Goal: Obtain resource: Download file/media

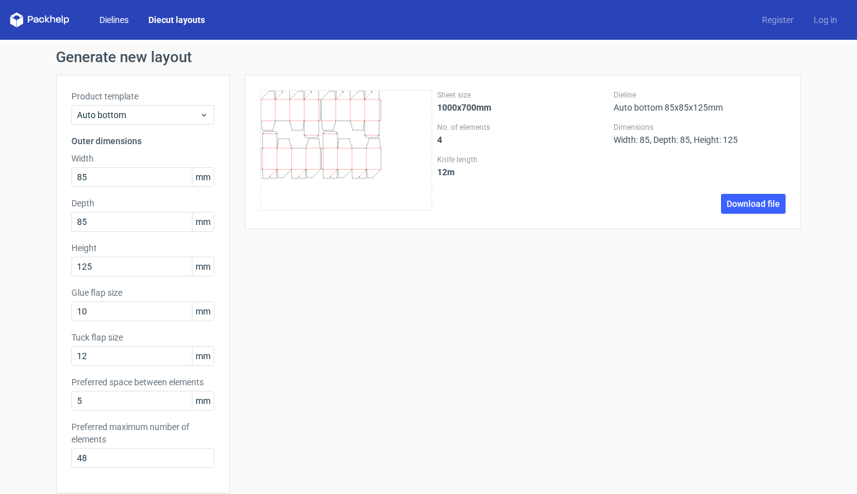
click at [108, 17] on link "Dielines" at bounding box center [113, 20] width 49 height 12
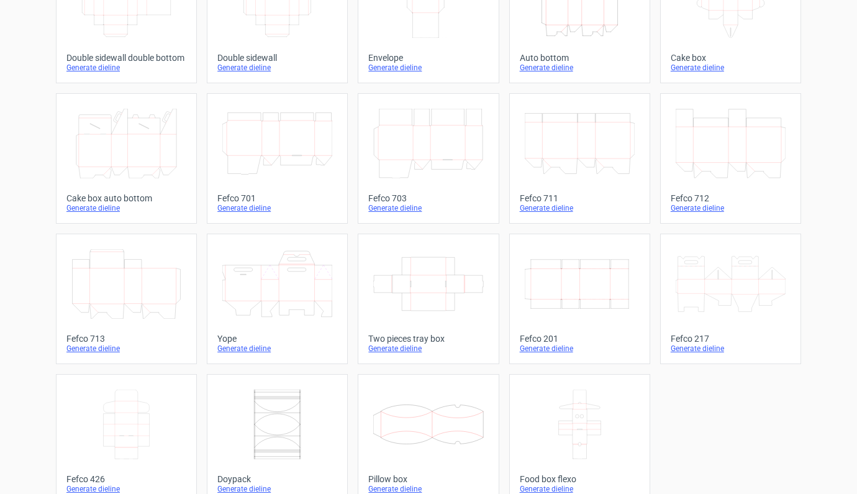
scroll to position [283, 0]
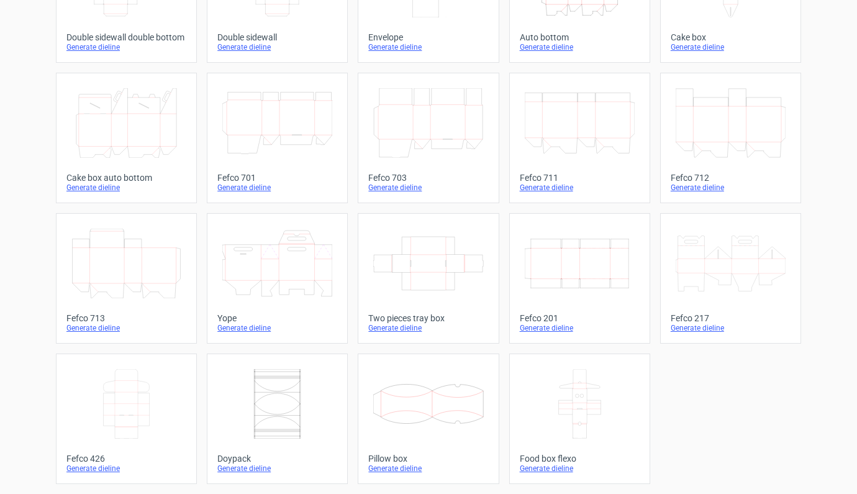
click at [432, 400] on icon at bounding box center [428, 404] width 110 height 70
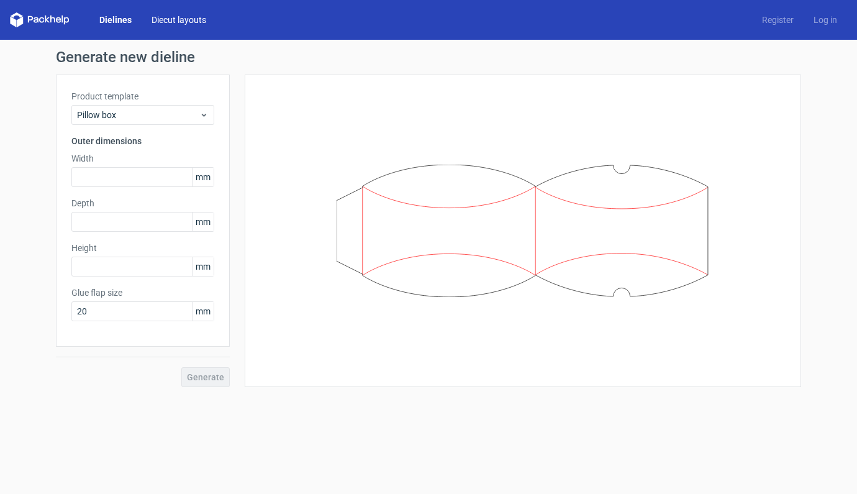
click at [189, 21] on link "Diecut layouts" at bounding box center [179, 20] width 75 height 12
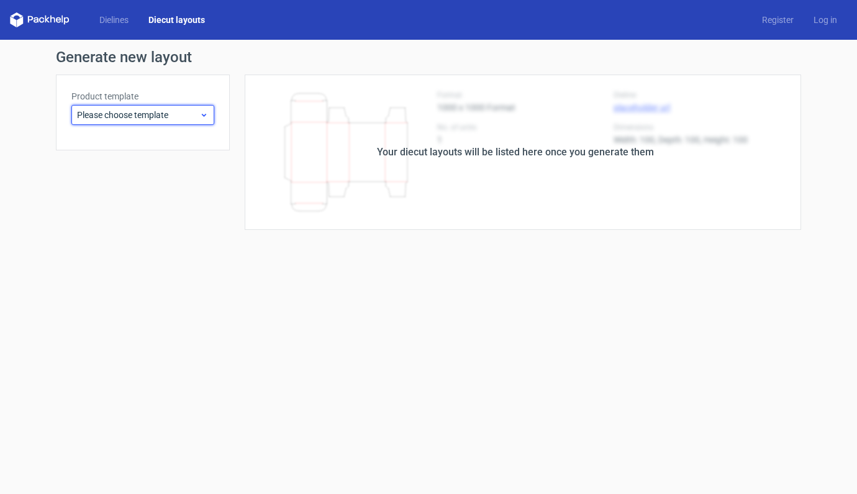
click at [203, 114] on use at bounding box center [204, 115] width 4 height 3
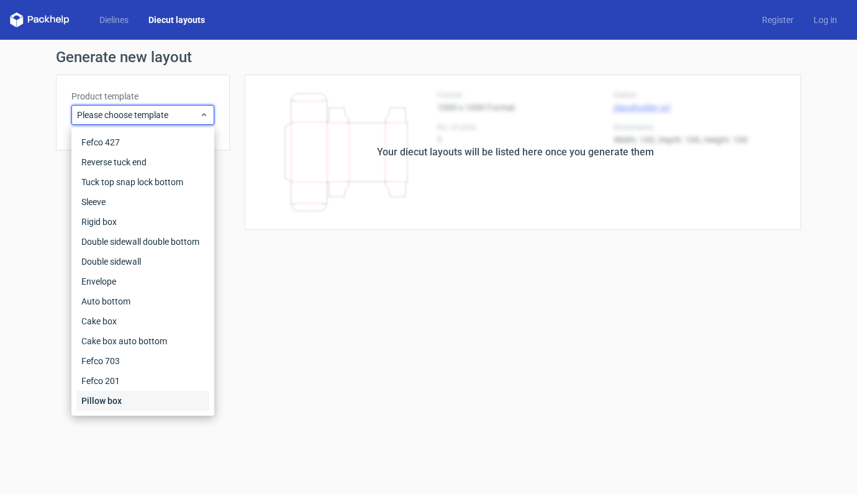
click at [111, 401] on div "Pillow box" at bounding box center [142, 401] width 133 height 20
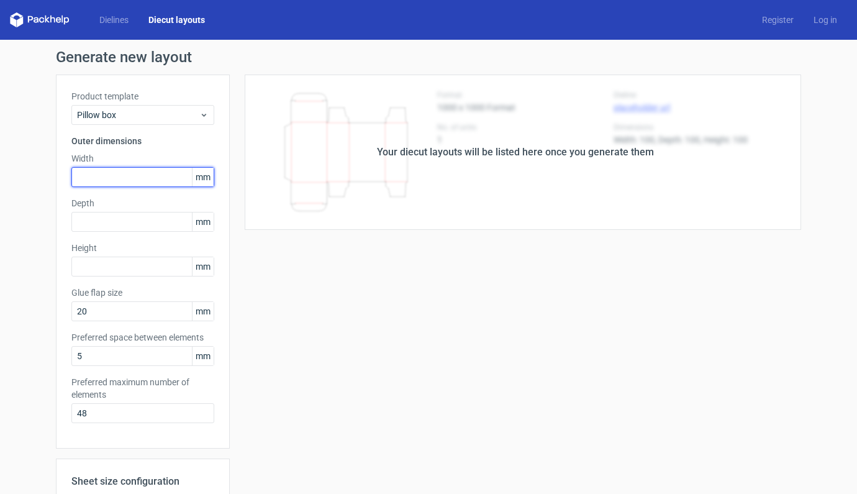
click at [105, 181] on input "text" at bounding box center [142, 177] width 143 height 20
type input "200"
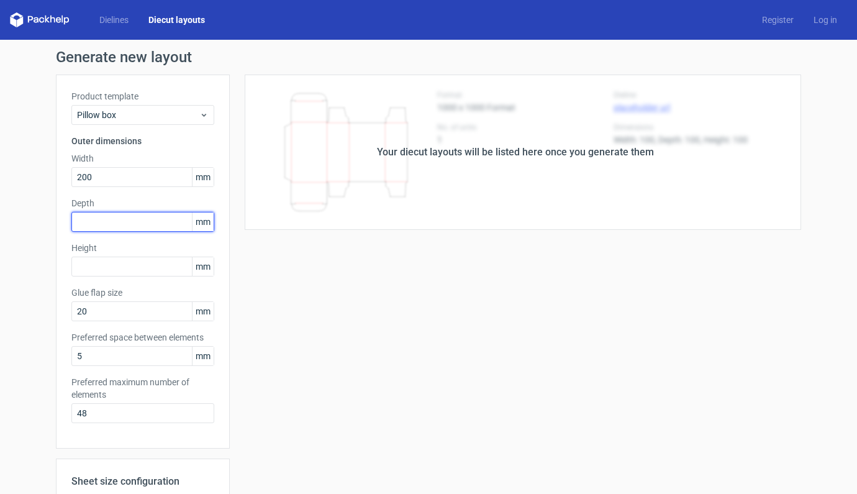
click at [107, 227] on input "text" at bounding box center [142, 222] width 143 height 20
type input "150"
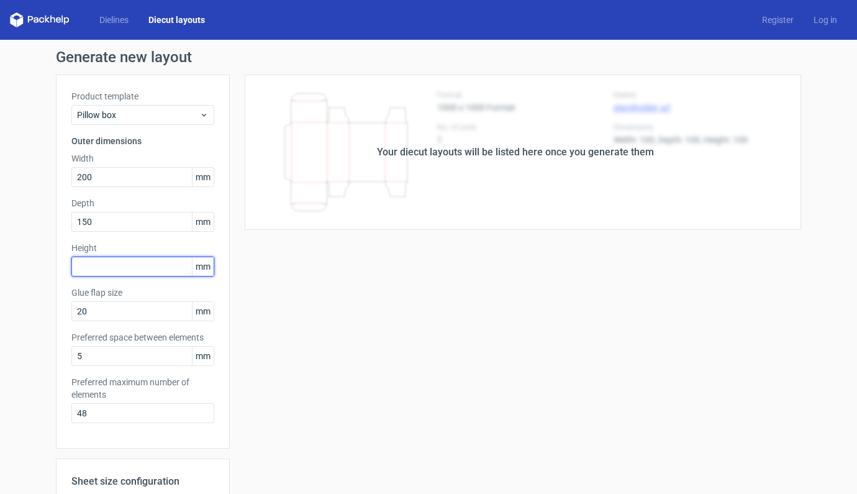
click at [120, 271] on input "text" at bounding box center [142, 267] width 143 height 20
type input "100"
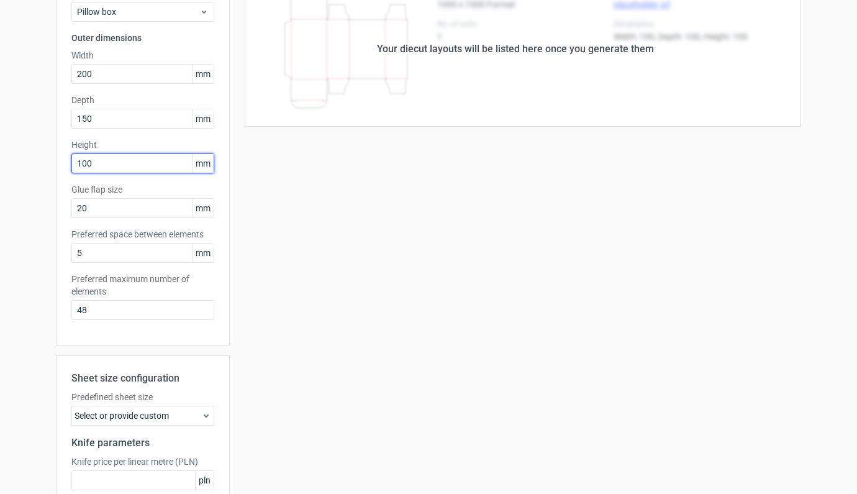
scroll to position [220, 0]
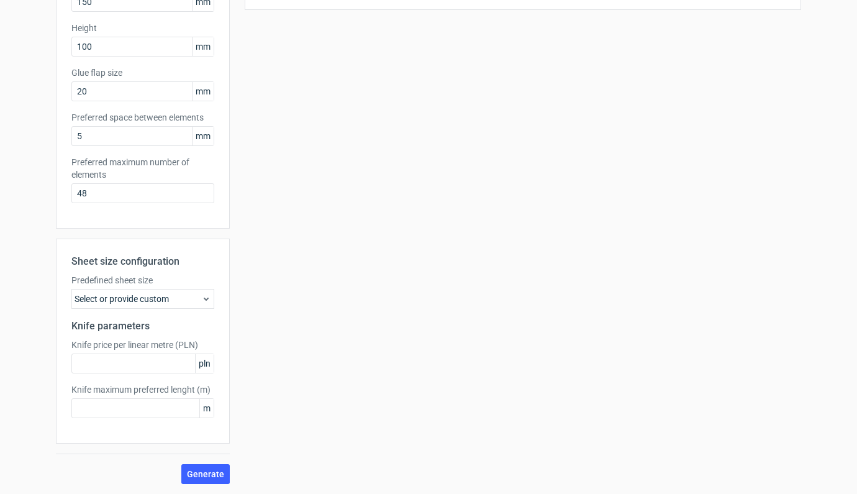
click at [185, 296] on div "Select or provide custom" at bounding box center [142, 299] width 143 height 20
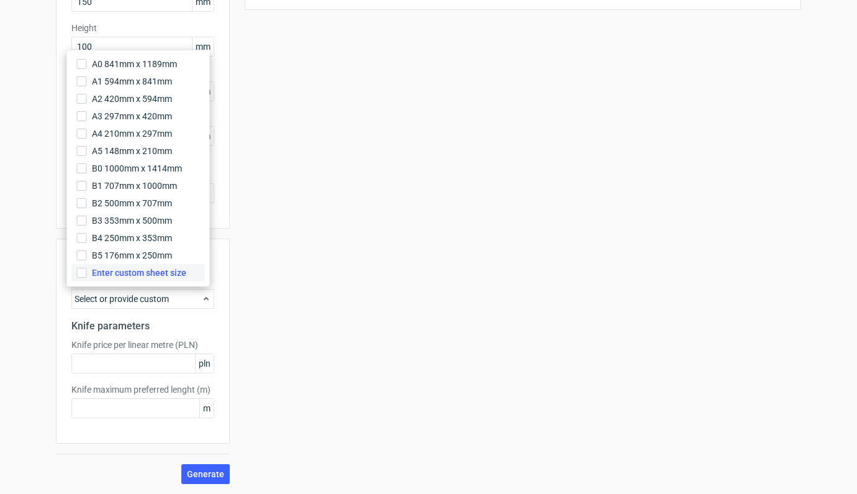
click at [154, 271] on span "Enter custom sheet size" at bounding box center [139, 273] width 94 height 12
click at [87, 271] on input "Enter custom sheet size" at bounding box center [82, 273] width 10 height 10
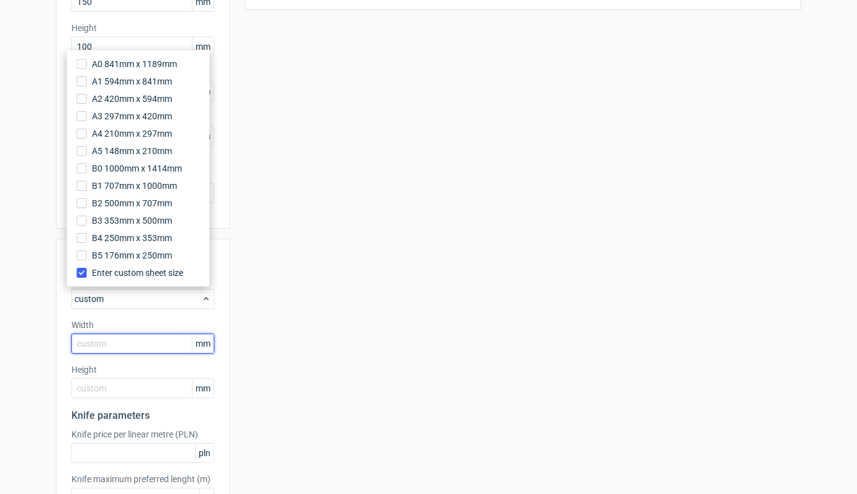
click at [117, 345] on input "text" at bounding box center [142, 344] width 143 height 20
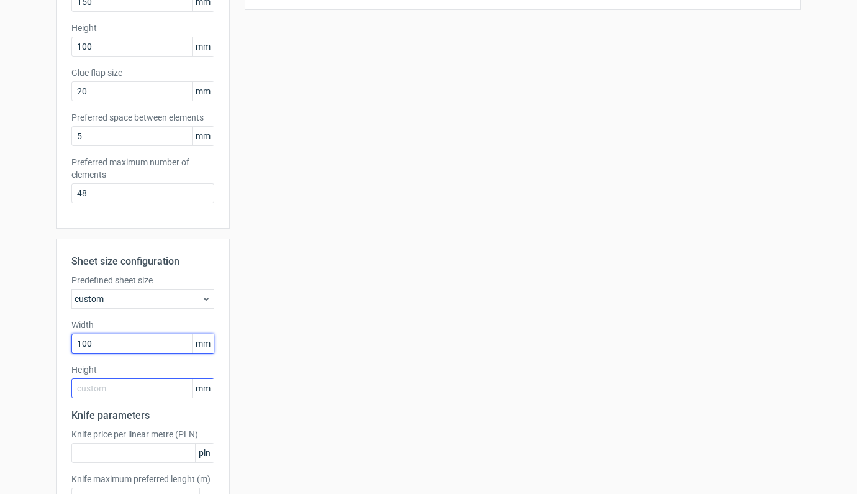
type input "1000"
click at [116, 387] on input "text" at bounding box center [142, 388] width 143 height 20
type input "700"
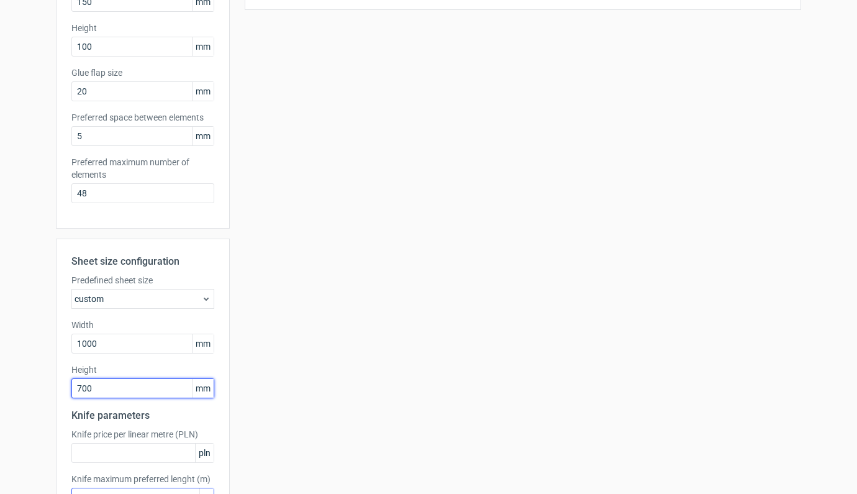
scroll to position [309, 0]
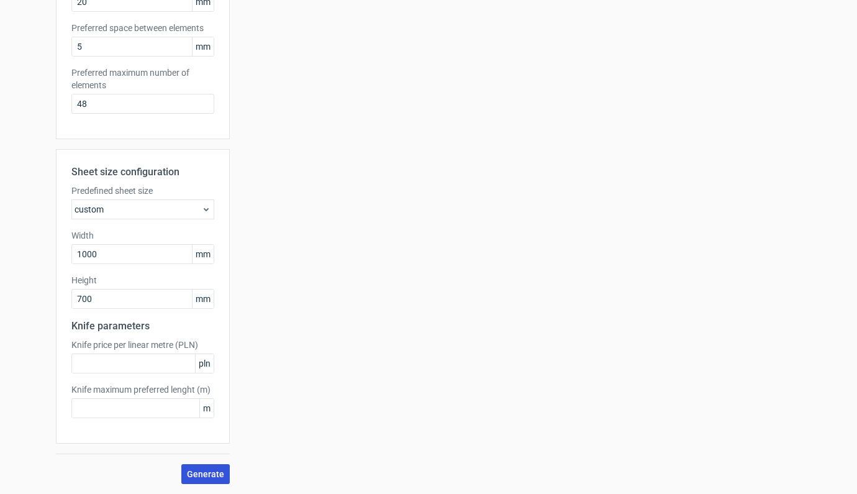
click at [209, 472] on span "Generate" at bounding box center [205, 474] width 37 height 9
click at [210, 476] on span "Generate" at bounding box center [205, 474] width 37 height 9
click at [204, 209] on use at bounding box center [206, 209] width 5 height 3
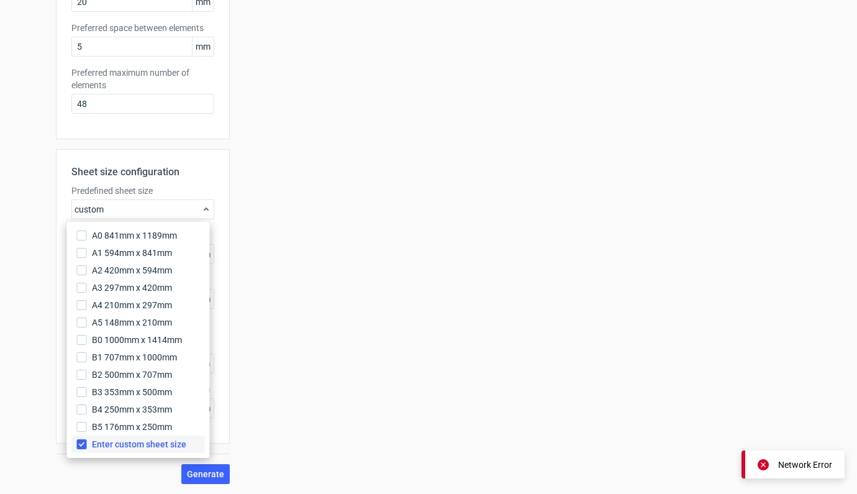
click at [89, 444] on label "Enter custom sheet size" at bounding box center [138, 444] width 133 height 17
click at [87, 444] on input "Enter custom sheet size" at bounding box center [82, 444] width 10 height 10
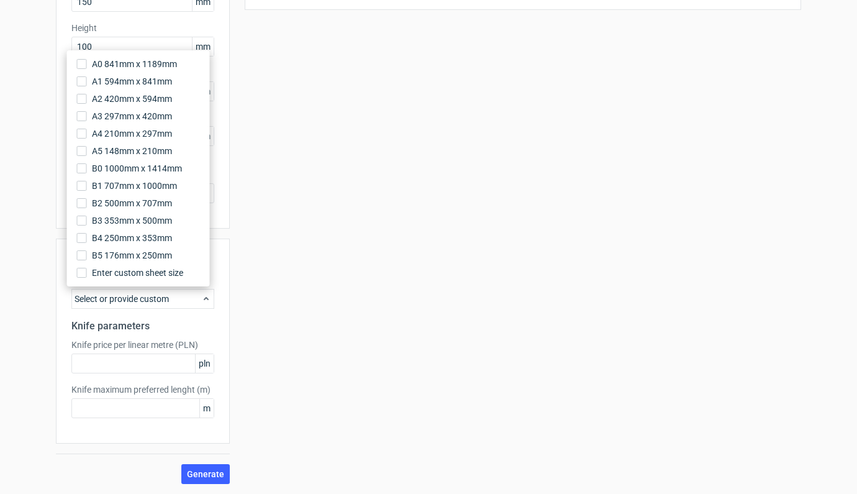
click at [326, 401] on div "Your diecut layouts will be listed here once you generate them Height Depth Wid…" at bounding box center [516, 169] width 572 height 629
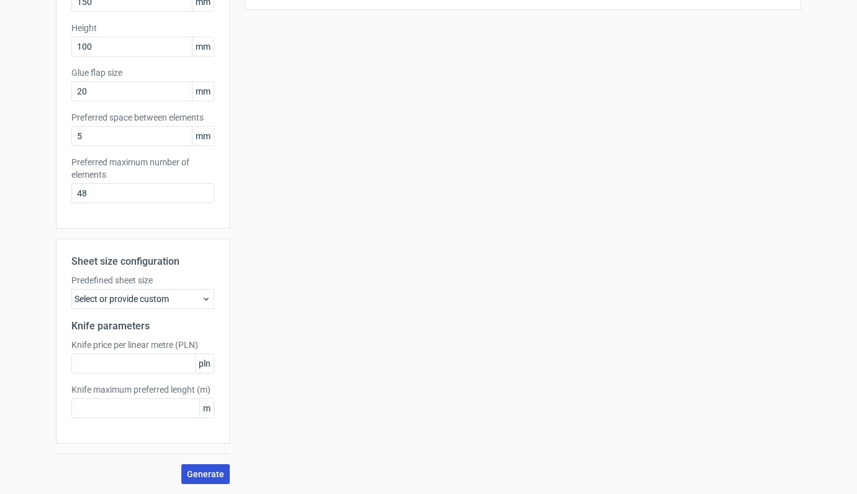
click at [187, 475] on span "Generate" at bounding box center [205, 474] width 37 height 9
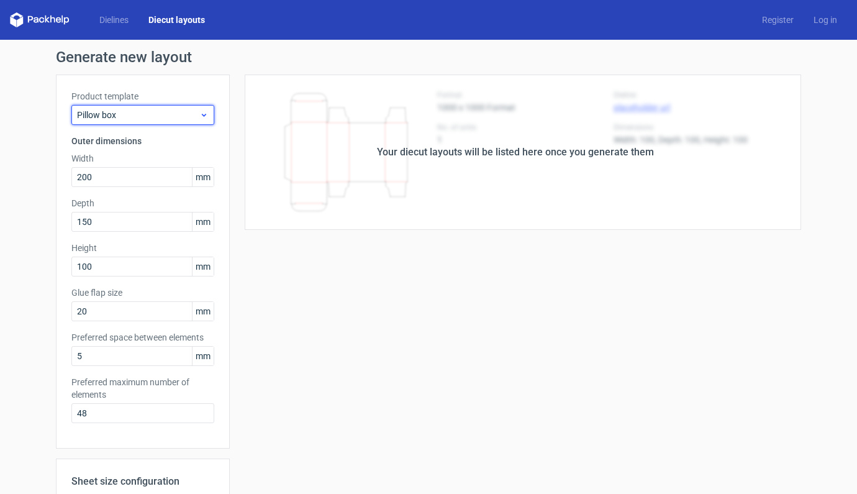
click at [183, 108] on div "Pillow box" at bounding box center [142, 115] width 143 height 20
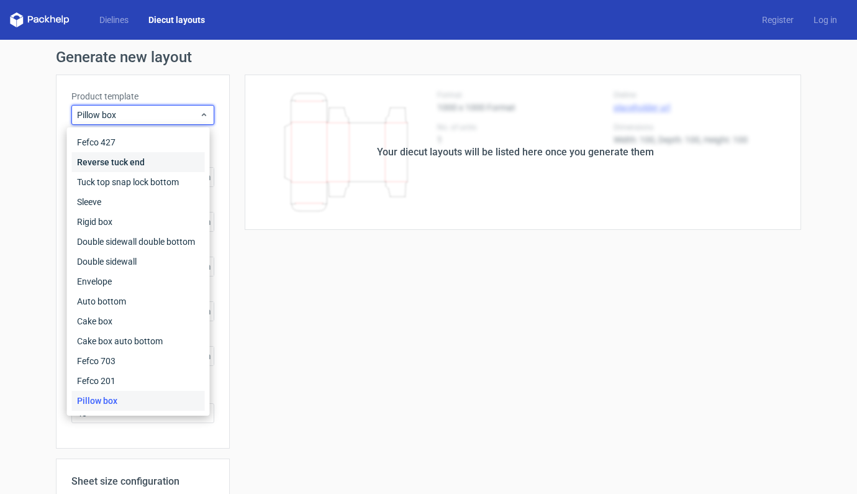
click at [124, 162] on div "Reverse tuck end" at bounding box center [138, 162] width 133 height 20
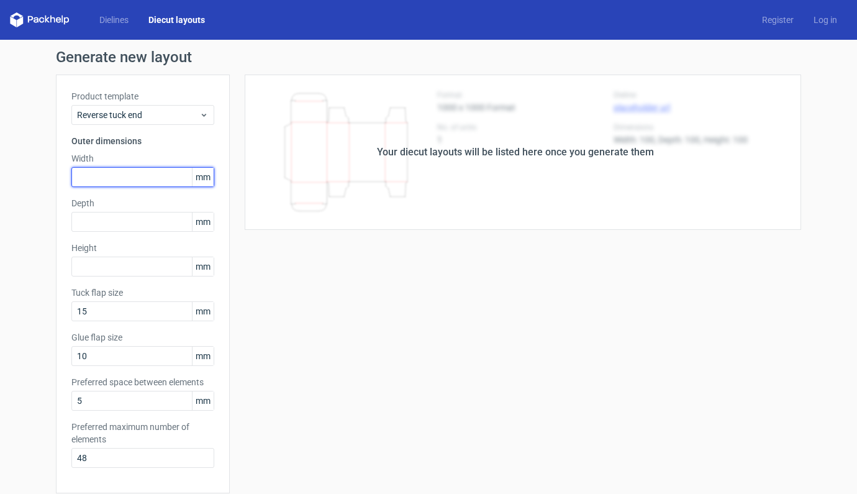
click at [128, 180] on input "text" at bounding box center [142, 177] width 143 height 20
type input "333"
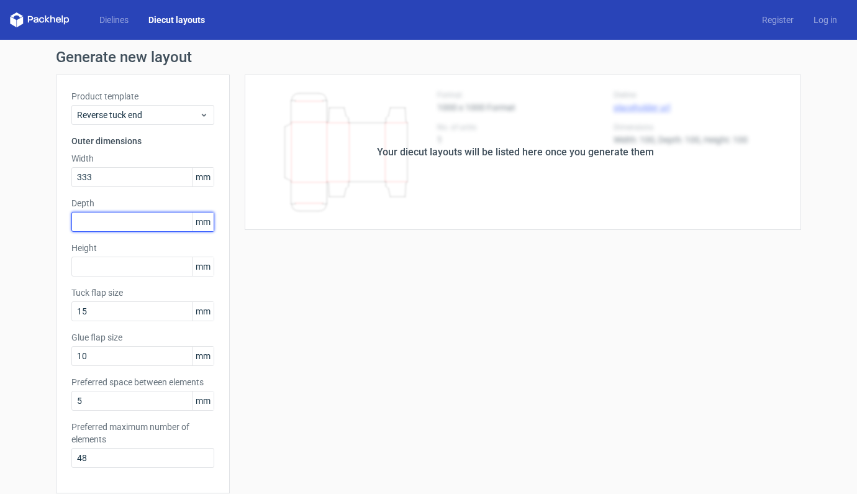
click at [138, 224] on input "text" at bounding box center [142, 222] width 143 height 20
type input "222"
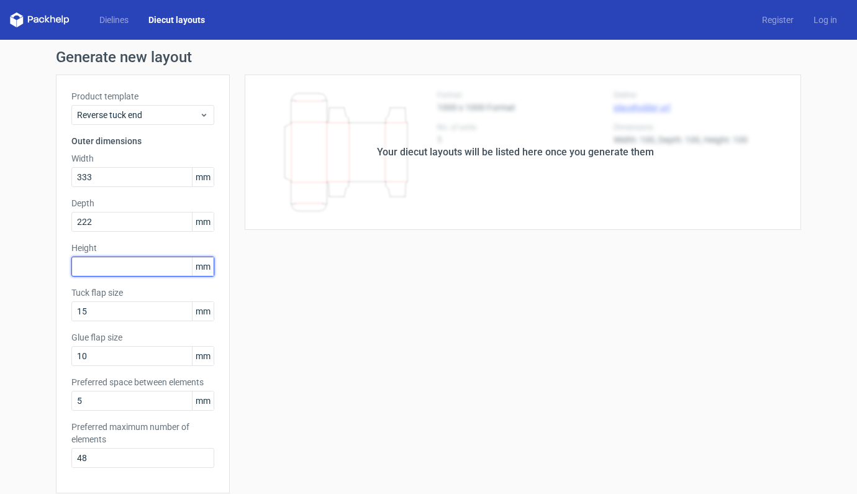
click at [135, 265] on input "text" at bounding box center [142, 267] width 143 height 20
type input "1"
click at [132, 271] on input "text" at bounding box center [142, 267] width 143 height 20
type input "111"
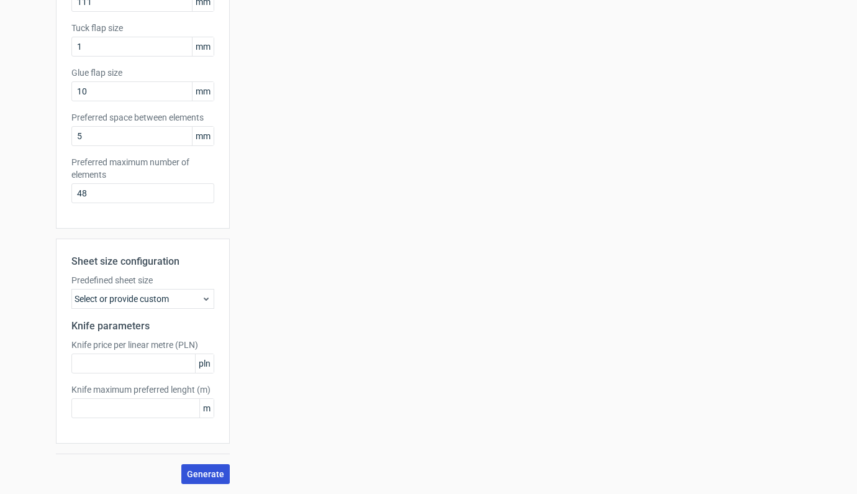
click at [198, 468] on button "Generate" at bounding box center [205, 474] width 48 height 20
click at [41, 25] on div "Generate new layout Product template Reverse tuck end Outer dimensions Width 33…" at bounding box center [428, 134] width 857 height 719
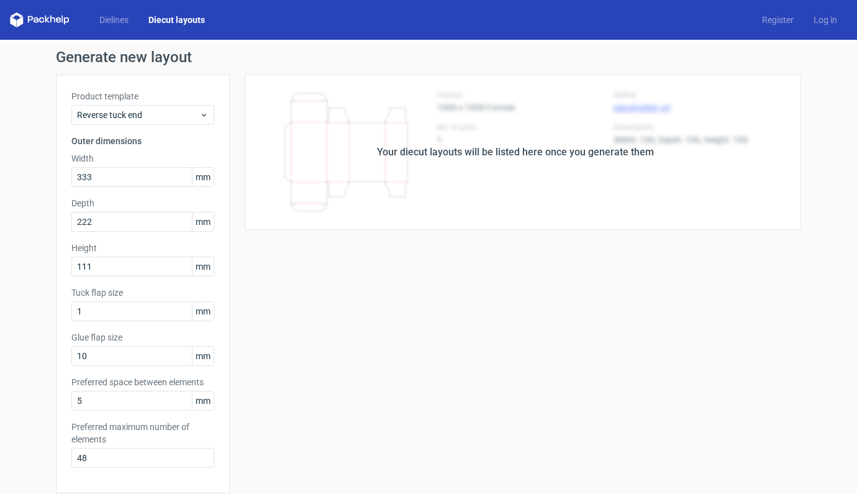
click at [176, 25] on link "Diecut layouts" at bounding box center [177, 20] width 76 height 12
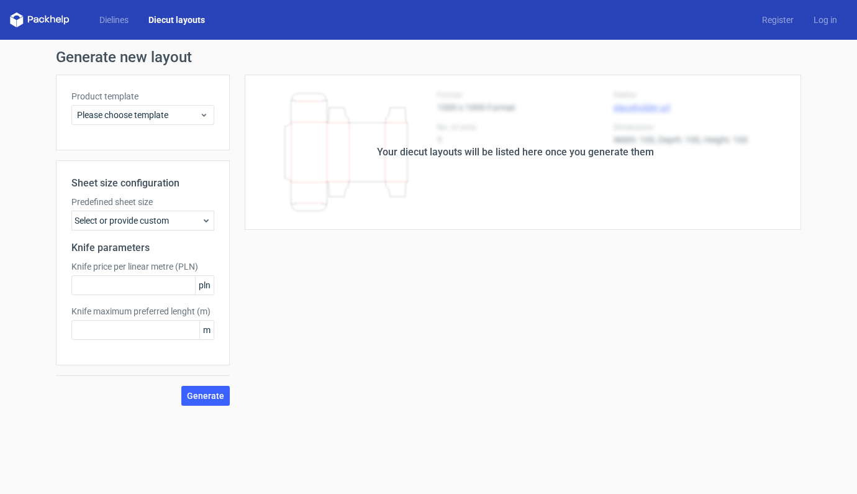
click at [185, 103] on div "Product template Please choose template" at bounding box center [142, 107] width 143 height 35
click at [185, 127] on div "Product template Please choose template" at bounding box center [143, 113] width 174 height 76
click at [186, 115] on span "Please choose template" at bounding box center [138, 115] width 122 height 12
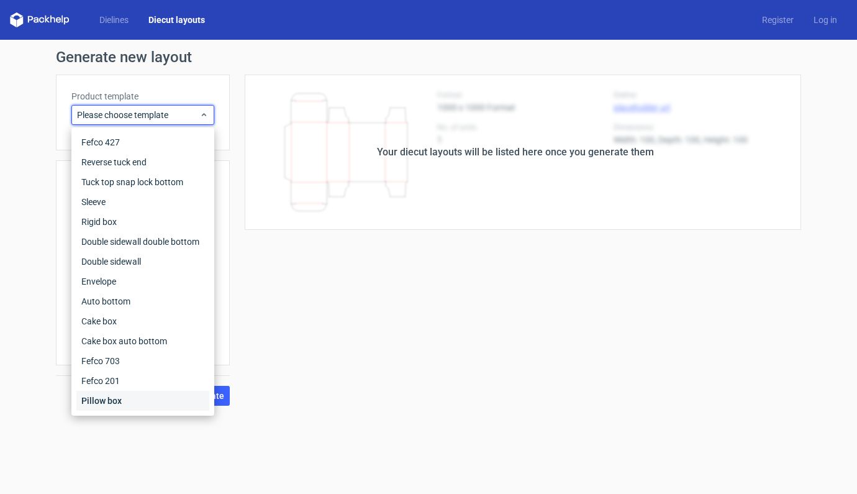
click at [101, 398] on div "Pillow box" at bounding box center [142, 401] width 133 height 20
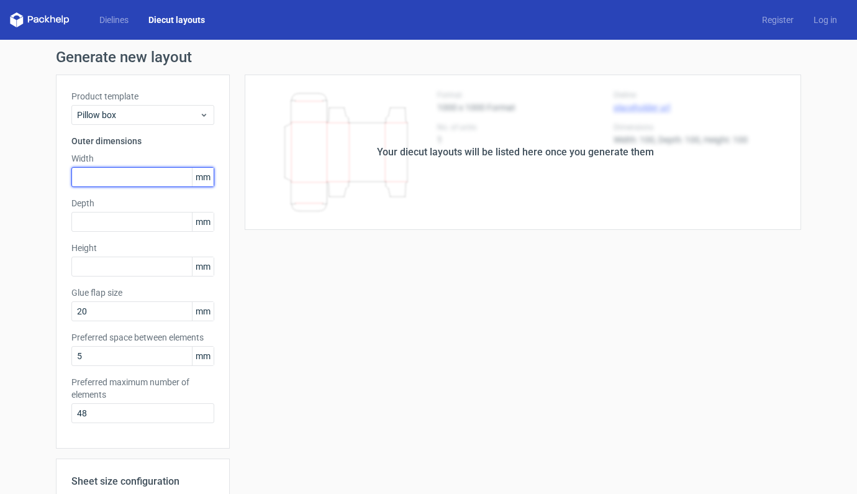
click at [112, 181] on input "text" at bounding box center [142, 177] width 143 height 20
type input "200"
drag, startPoint x: 43, startPoint y: 218, endPoint x: 78, endPoint y: 222, distance: 35.0
click at [43, 218] on div "Generate new layout Product template Pillow box Outer dimensions Width 200 mm D…" at bounding box center [428, 377] width 857 height 674
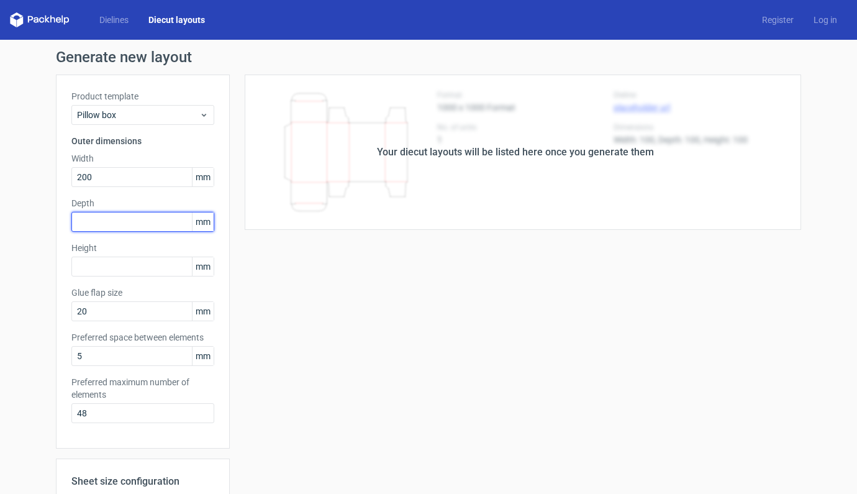
click at [91, 226] on input "text" at bounding box center [142, 222] width 143 height 20
type input "150"
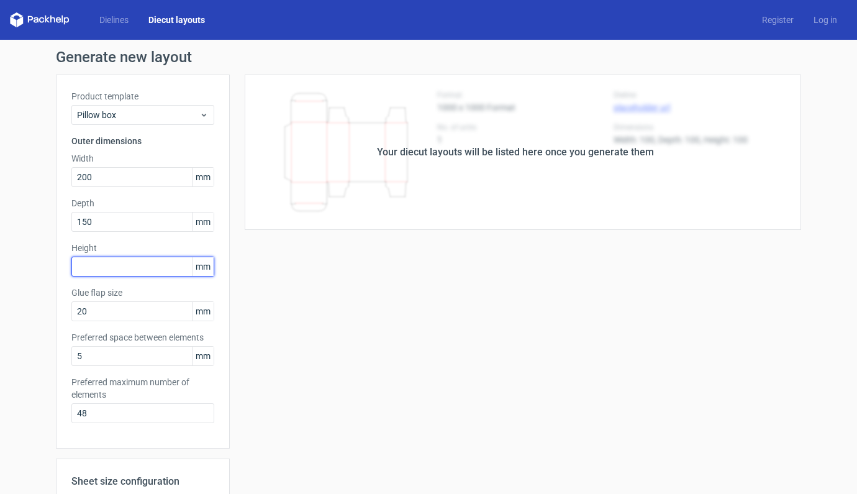
click at [85, 262] on input "text" at bounding box center [142, 267] width 143 height 20
type input "100"
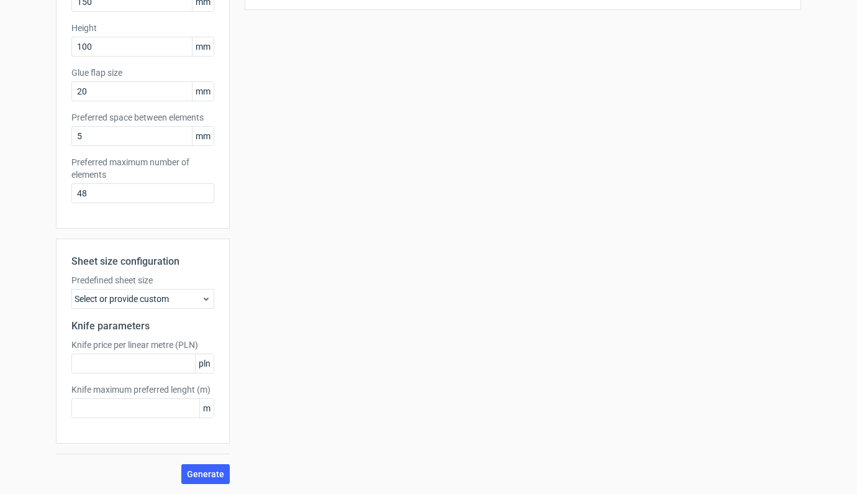
click at [208, 458] on div "Sheet size configuration Predefined sheet size Select or provide custom Knife p…" at bounding box center [143, 361] width 174 height 245
click at [208, 464] on button "Generate" at bounding box center [205, 474] width 48 height 20
click at [764, 462] on icon at bounding box center [763, 463] width 11 height 11
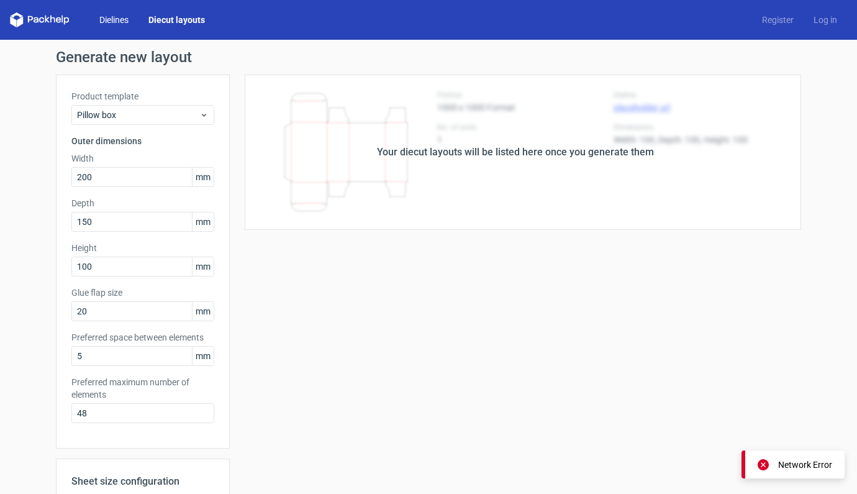
click at [111, 15] on link "Dielines" at bounding box center [113, 20] width 49 height 12
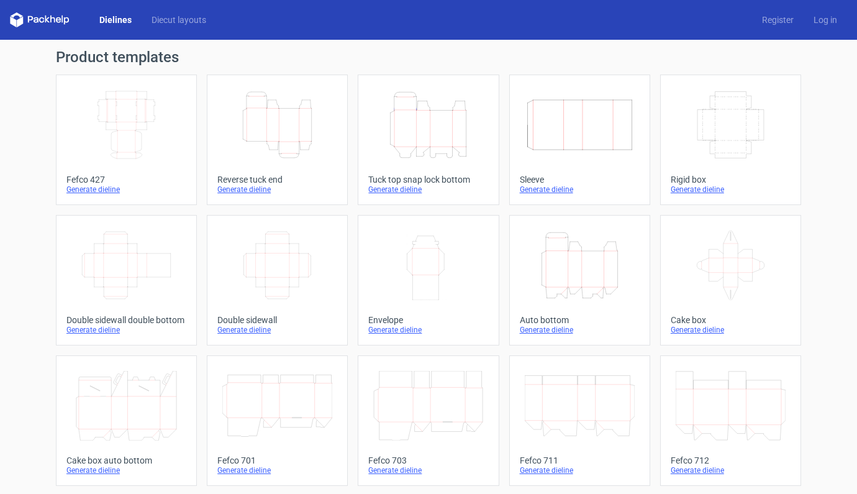
scroll to position [283, 0]
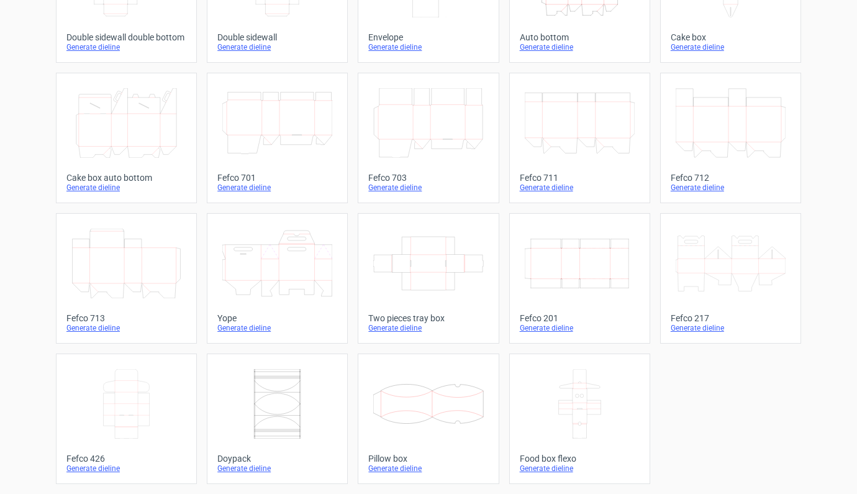
click at [416, 395] on icon at bounding box center [428, 404] width 110 height 70
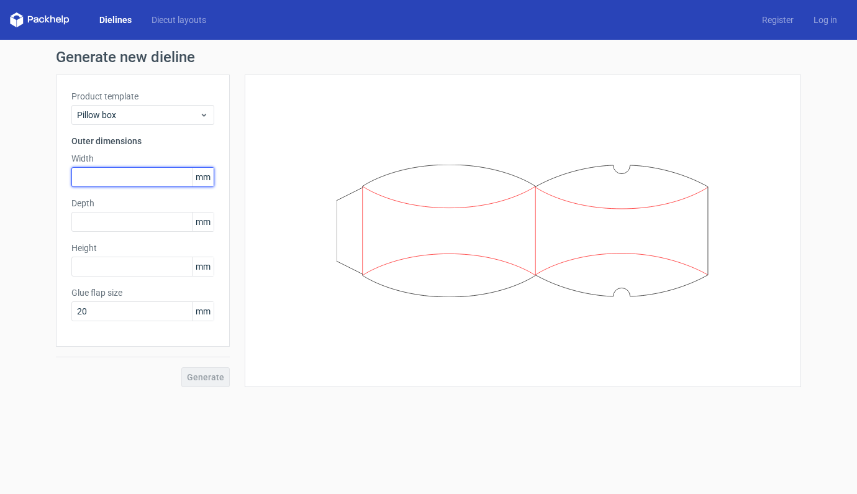
click at [129, 177] on input "text" at bounding box center [142, 177] width 143 height 20
type input "200"
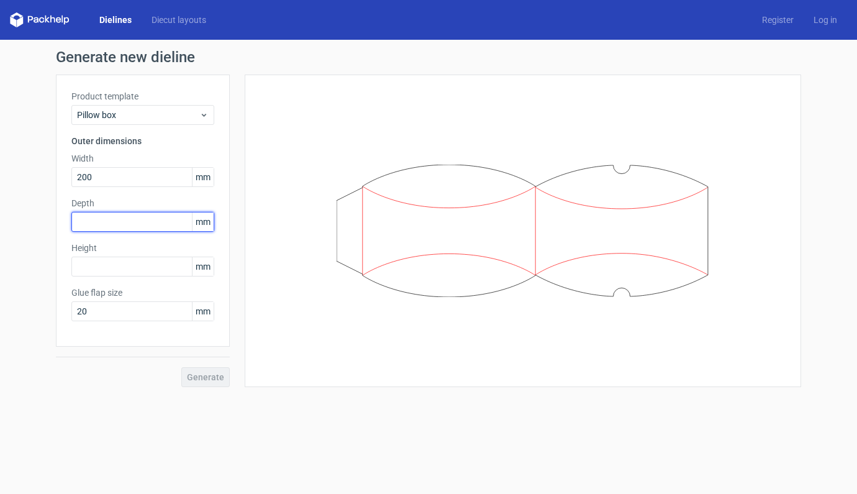
click at [121, 216] on input "text" at bounding box center [142, 222] width 143 height 20
type input "150"
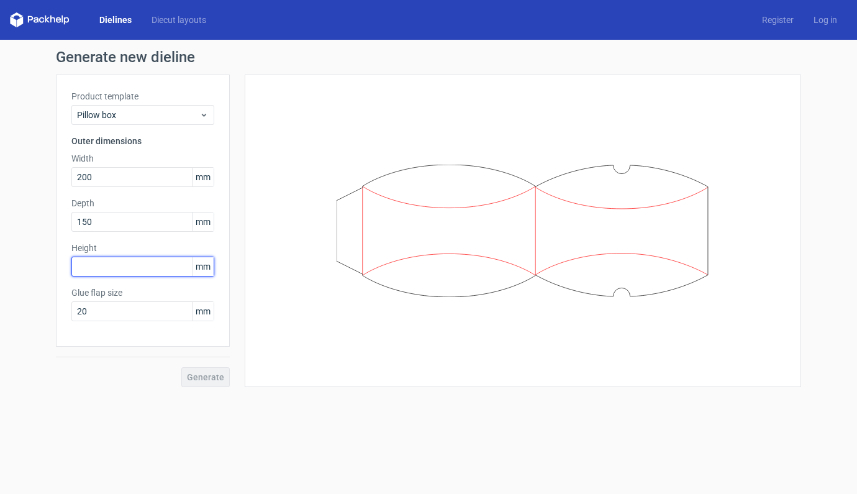
click at [104, 268] on input "text" at bounding box center [142, 267] width 143 height 20
type input "100"
click at [209, 379] on span "Generate" at bounding box center [205, 377] width 37 height 9
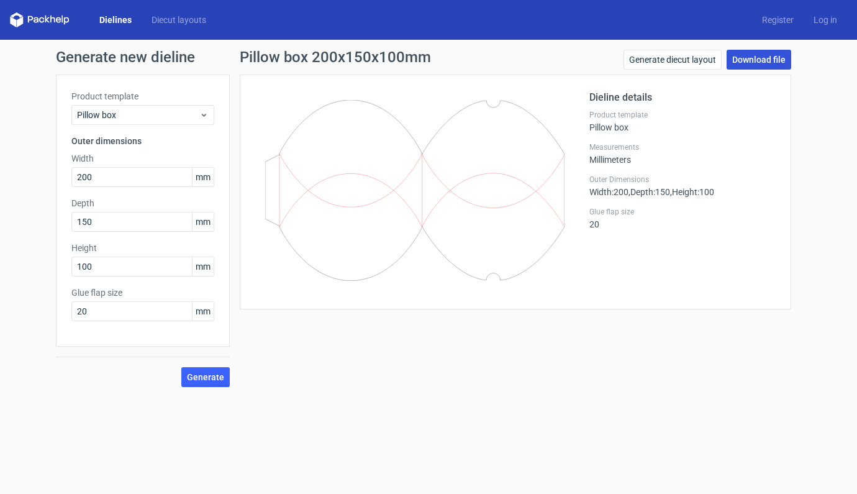
click at [771, 60] on link "Download file" at bounding box center [759, 60] width 65 height 20
click at [185, 22] on link "Diecut layouts" at bounding box center [179, 20] width 75 height 12
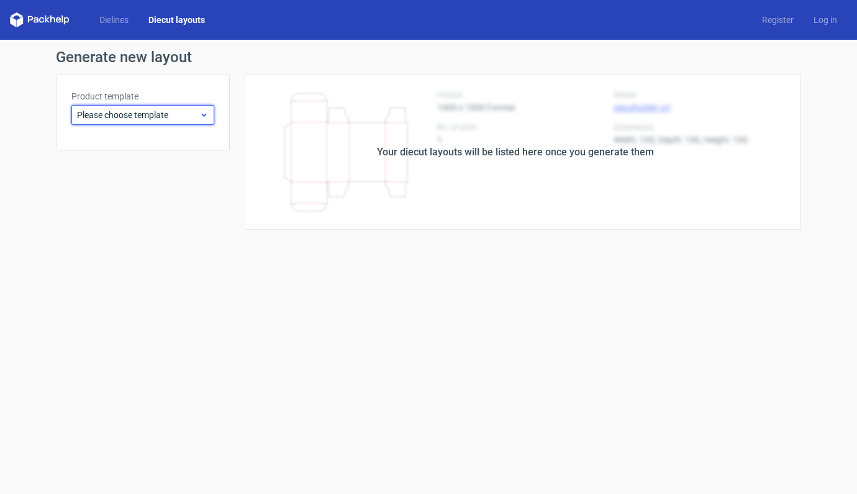
click at [171, 116] on span "Please choose template" at bounding box center [138, 115] width 122 height 12
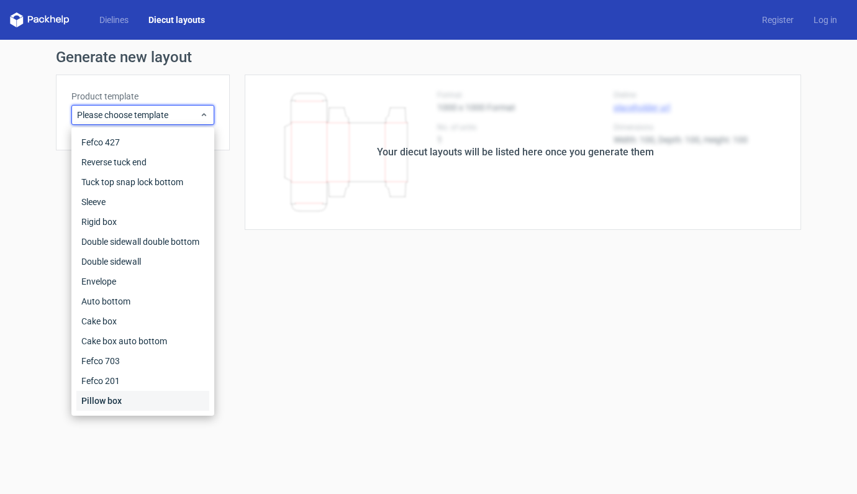
click at [100, 404] on div "Pillow box" at bounding box center [142, 401] width 133 height 20
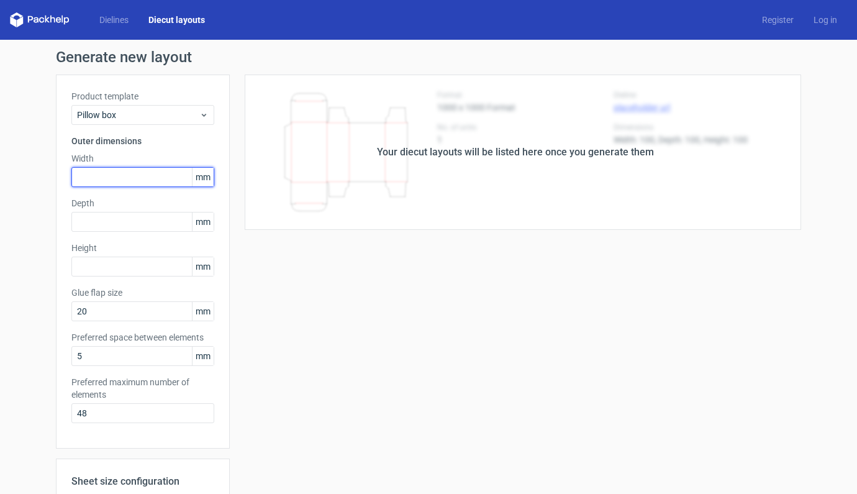
click at [123, 177] on input "text" at bounding box center [142, 177] width 143 height 20
type input "200"
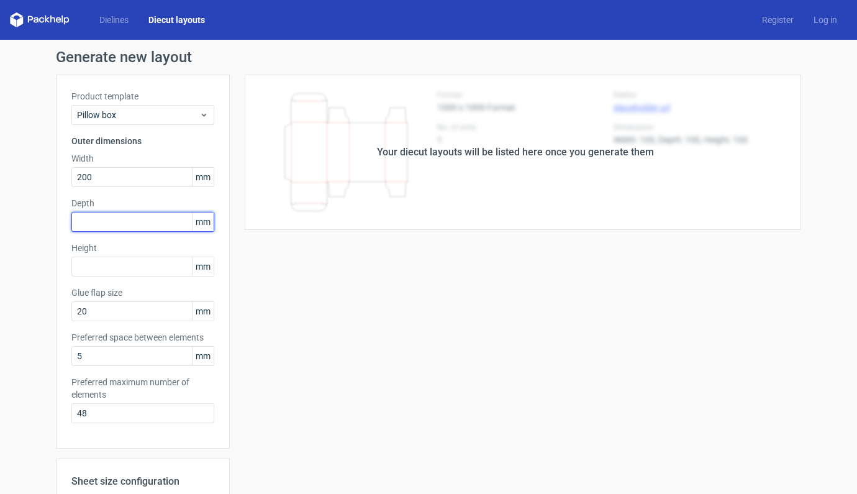
click at [124, 230] on input "text" at bounding box center [142, 222] width 143 height 20
type input "150"
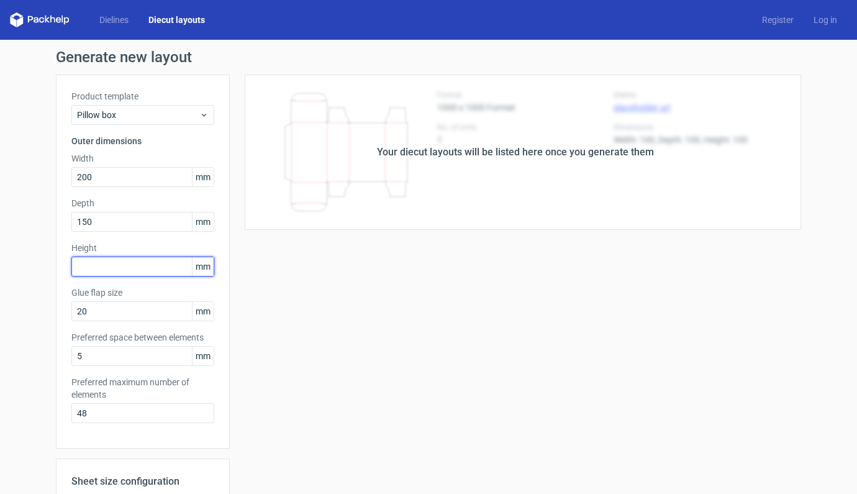
click at [98, 265] on input "text" at bounding box center [142, 267] width 143 height 20
type input "100"
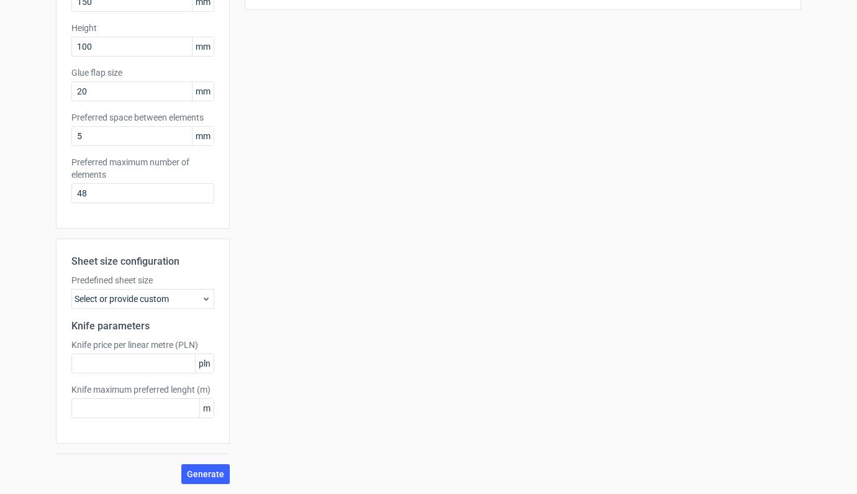
click at [158, 294] on div "Select or provide custom" at bounding box center [142, 299] width 143 height 20
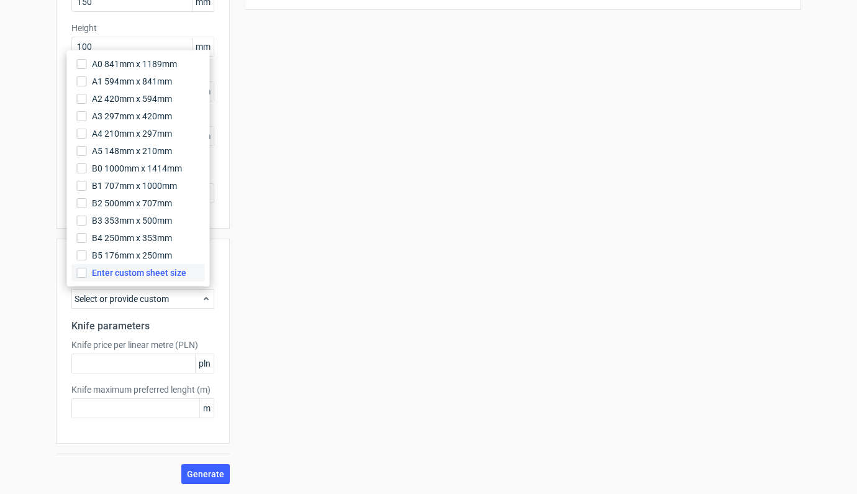
click at [139, 271] on span "Enter custom sheet size" at bounding box center [139, 273] width 94 height 12
click at [87, 271] on input "Enter custom sheet size" at bounding box center [82, 273] width 10 height 10
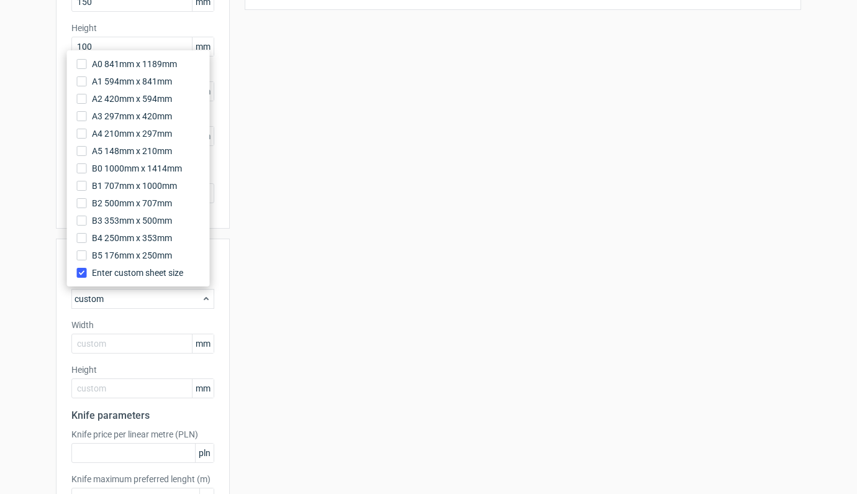
click at [105, 330] on label "Width" at bounding box center [142, 325] width 143 height 12
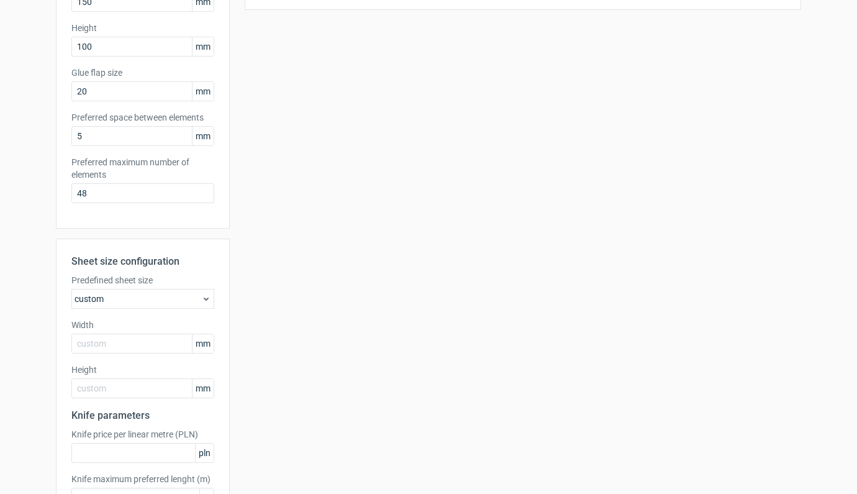
click at [105, 331] on label "Width" at bounding box center [142, 325] width 143 height 12
click at [102, 339] on input "text" at bounding box center [142, 344] width 143 height 20
type input "1000"
click at [101, 388] on input "text" at bounding box center [142, 388] width 143 height 20
type input "700"
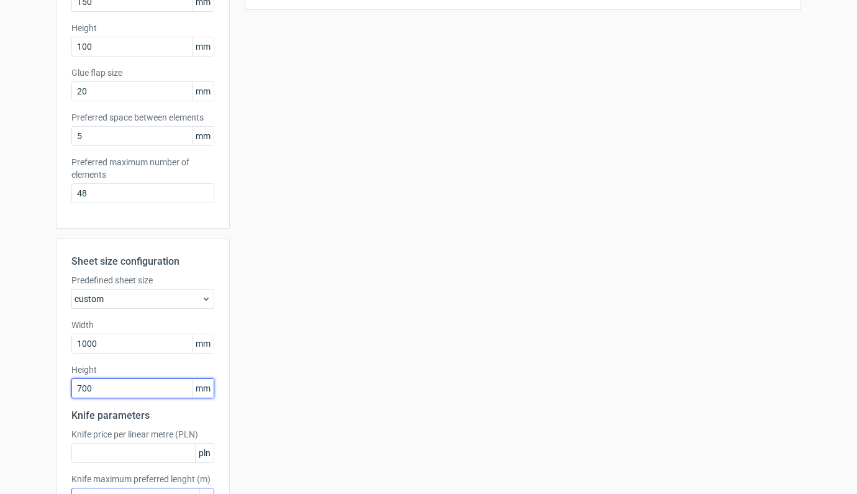
scroll to position [309, 0]
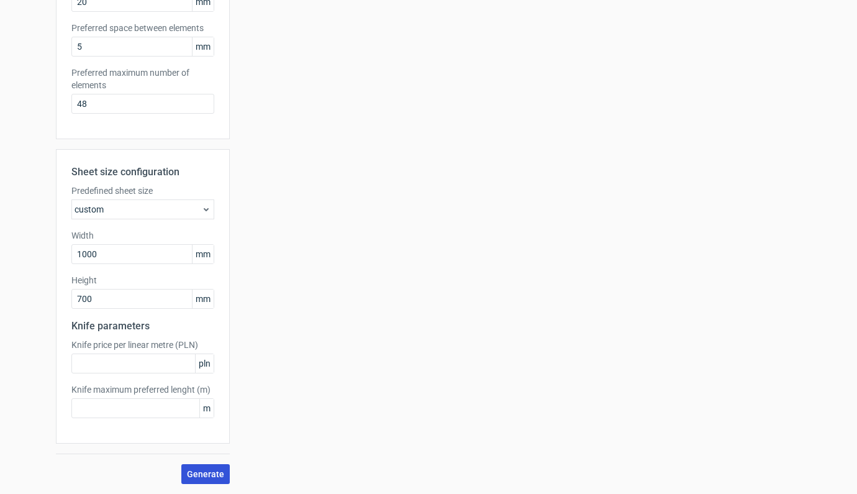
click at [196, 470] on span "Generate" at bounding box center [205, 474] width 37 height 9
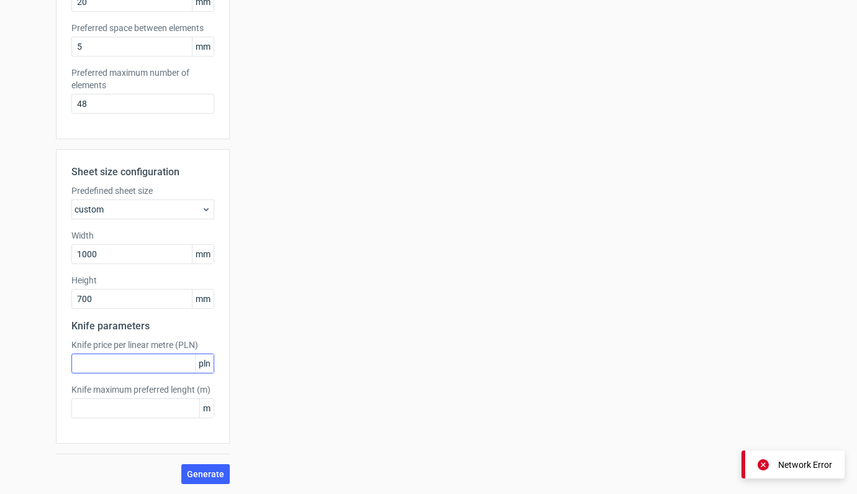
scroll to position [0, 0]
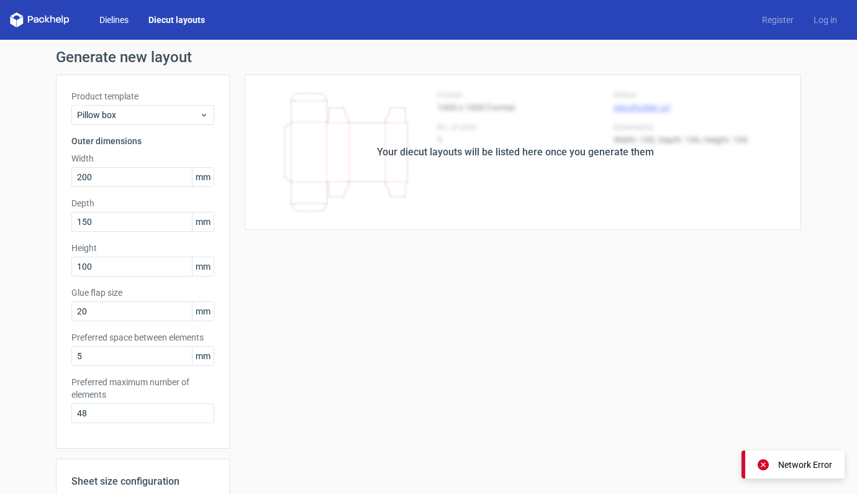
click at [111, 24] on link "Dielines" at bounding box center [113, 20] width 49 height 12
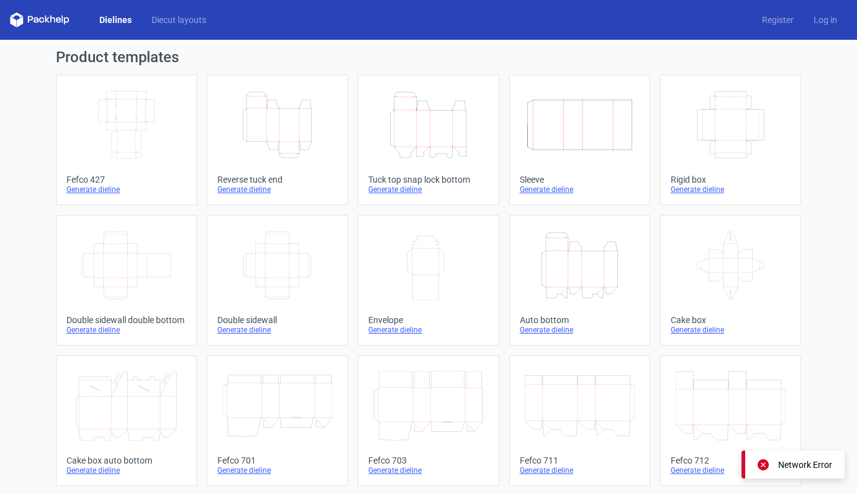
scroll to position [283, 0]
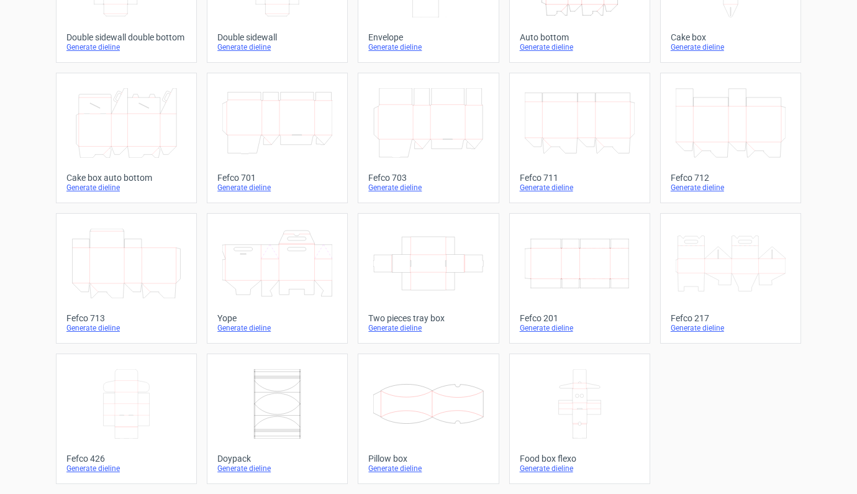
click at [420, 409] on icon at bounding box center [428, 404] width 110 height 70
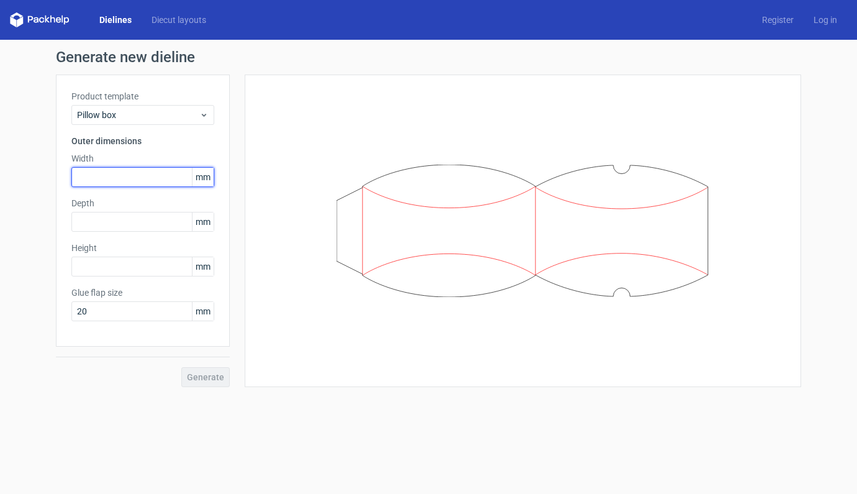
click at [104, 178] on input "text" at bounding box center [142, 177] width 143 height 20
type input "200"
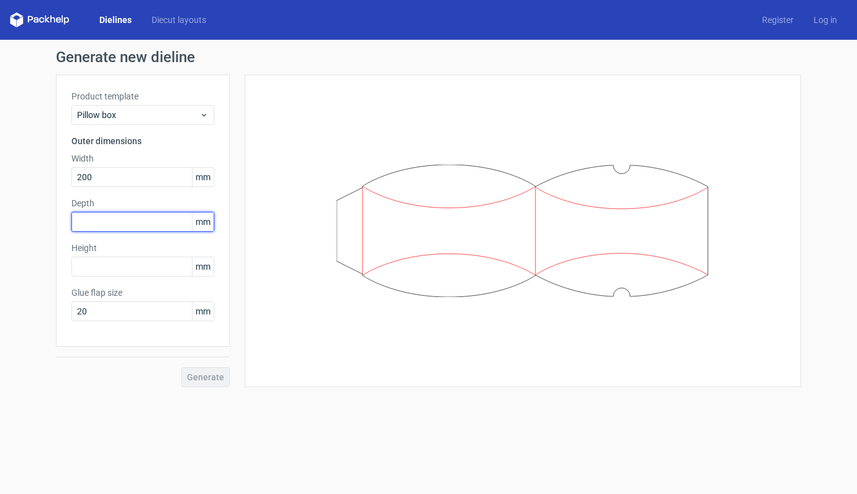
click at [105, 220] on input "text" at bounding box center [142, 222] width 143 height 20
type input "150"
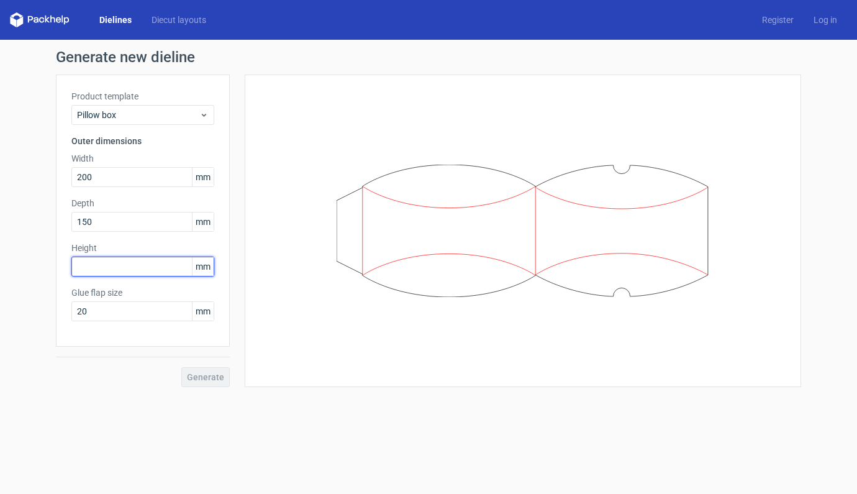
click at [96, 264] on input "text" at bounding box center [142, 267] width 143 height 20
type input "100"
click at [196, 374] on span "Generate" at bounding box center [205, 377] width 37 height 9
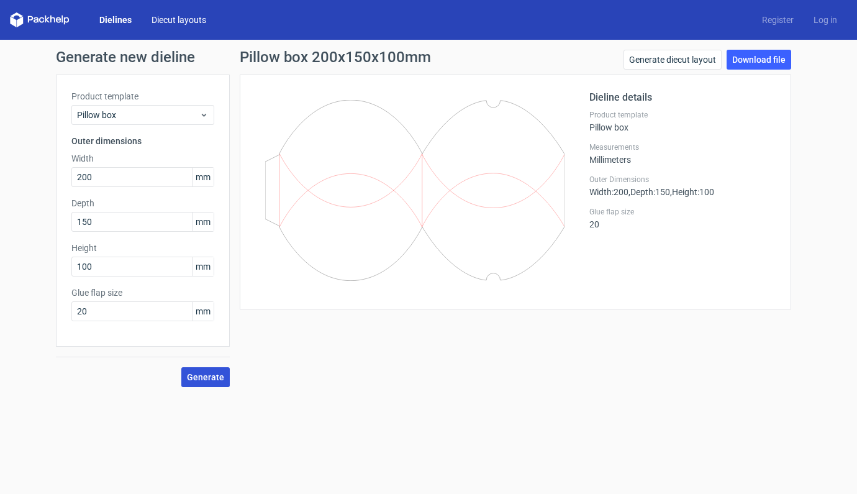
click at [183, 21] on link "Diecut layouts" at bounding box center [179, 20] width 75 height 12
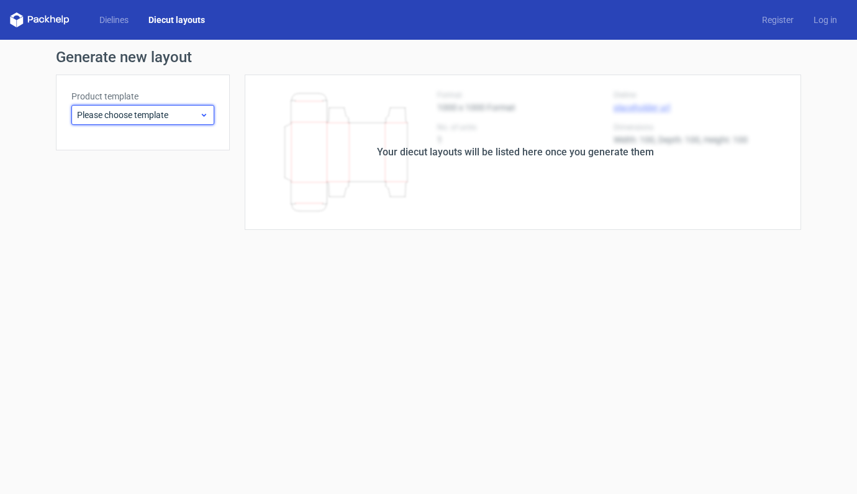
click at [207, 119] on icon at bounding box center [203, 115] width 9 height 10
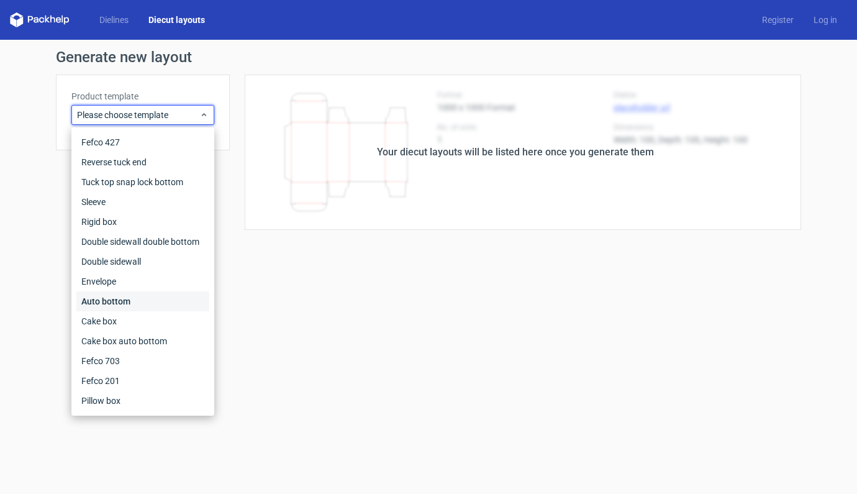
click at [113, 306] on div "Auto bottom" at bounding box center [142, 301] width 133 height 20
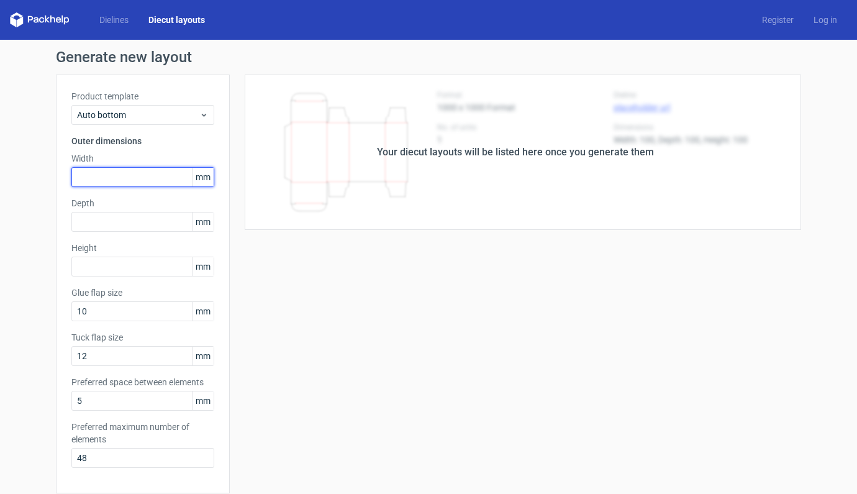
click at [118, 178] on input "text" at bounding box center [142, 177] width 143 height 20
type input "85"
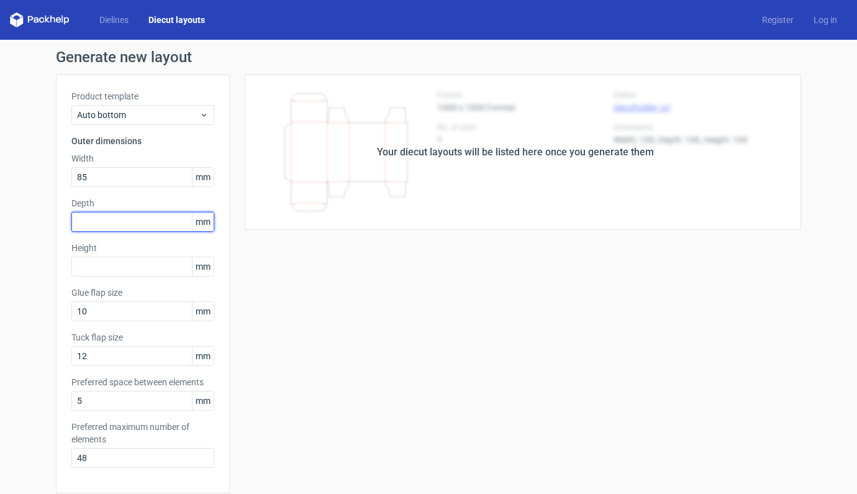
click at [119, 223] on input "text" at bounding box center [142, 222] width 143 height 20
type input "85"
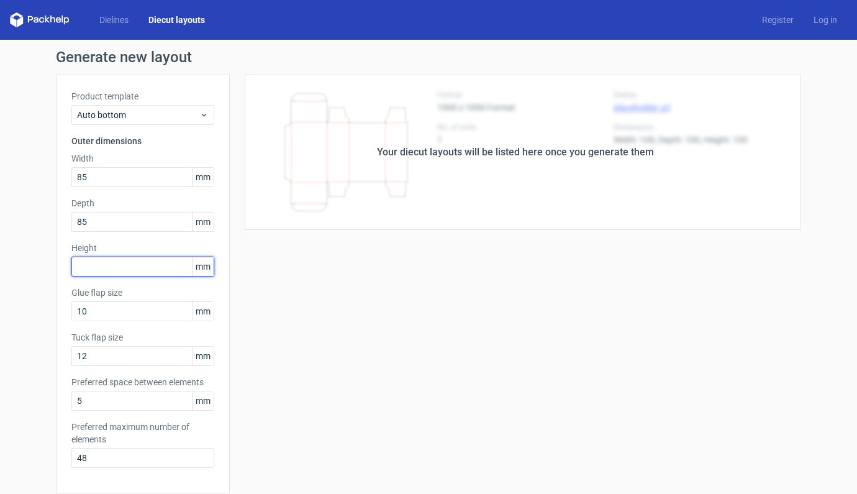
click at [114, 268] on input "text" at bounding box center [142, 267] width 143 height 20
type input "125"
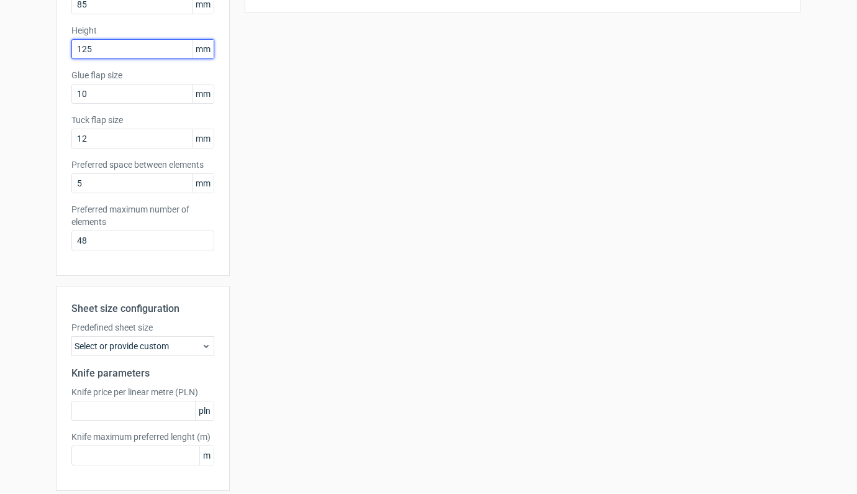
scroll to position [234, 0]
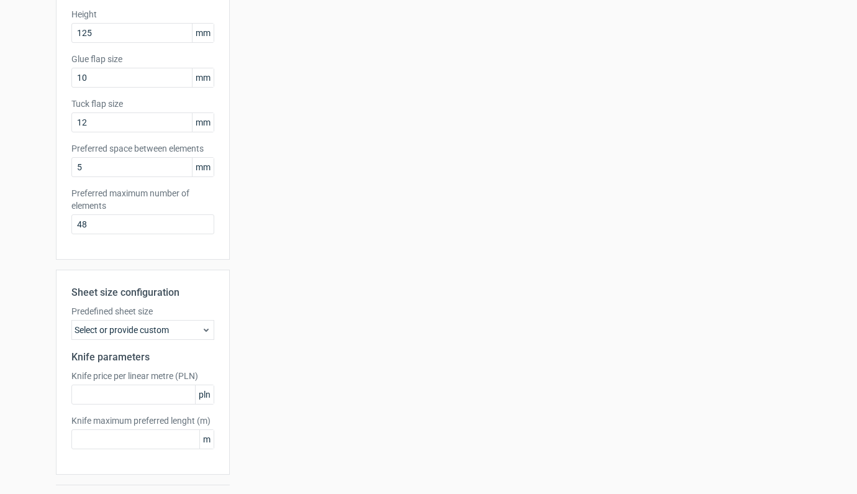
click at [169, 332] on div "Select or provide custom" at bounding box center [142, 330] width 143 height 20
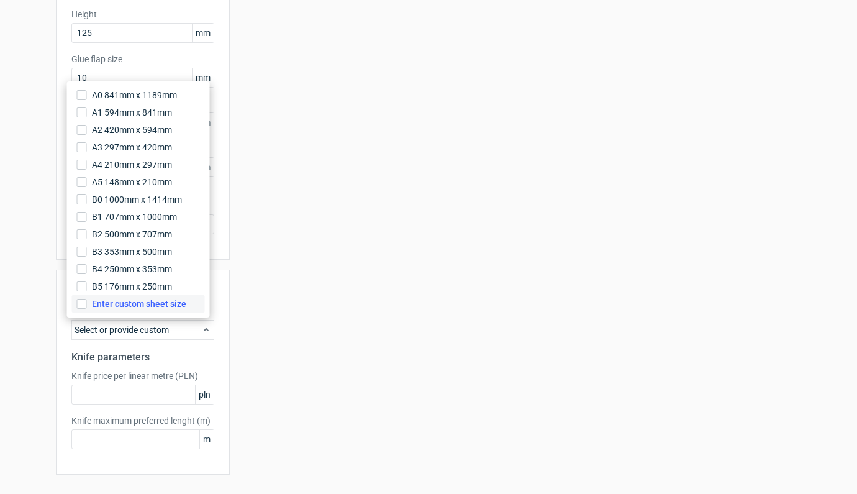
click at [130, 303] on span "Enter custom sheet size" at bounding box center [139, 304] width 94 height 12
click at [87, 303] on input "Enter custom sheet size" at bounding box center [82, 304] width 10 height 10
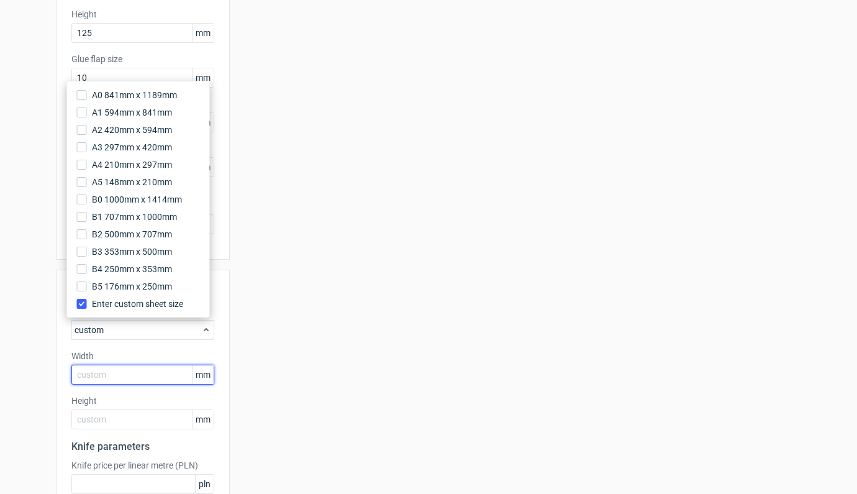
click at [125, 369] on input "text" at bounding box center [142, 375] width 143 height 20
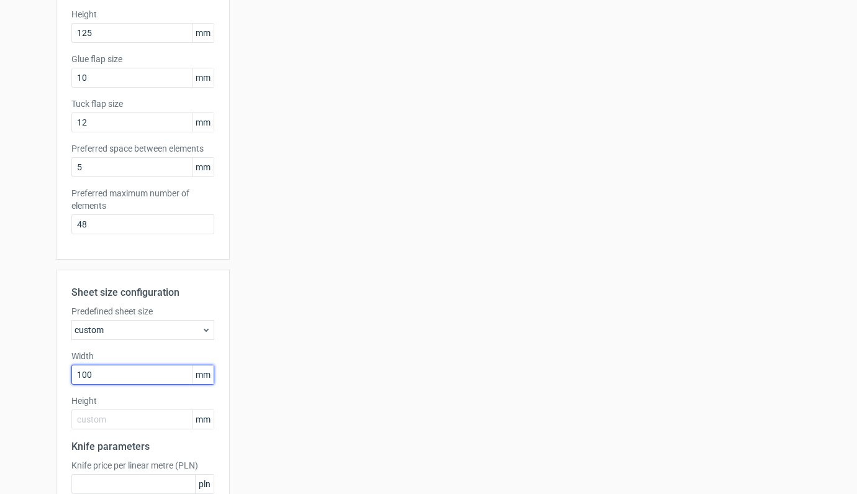
type input "1000"
click at [102, 432] on div "Sheet size configuration Predefined sheet size custom Width 1000 mm Height mm K…" at bounding box center [143, 417] width 174 height 294
click at [103, 422] on input "text" at bounding box center [142, 419] width 143 height 20
type input "700"
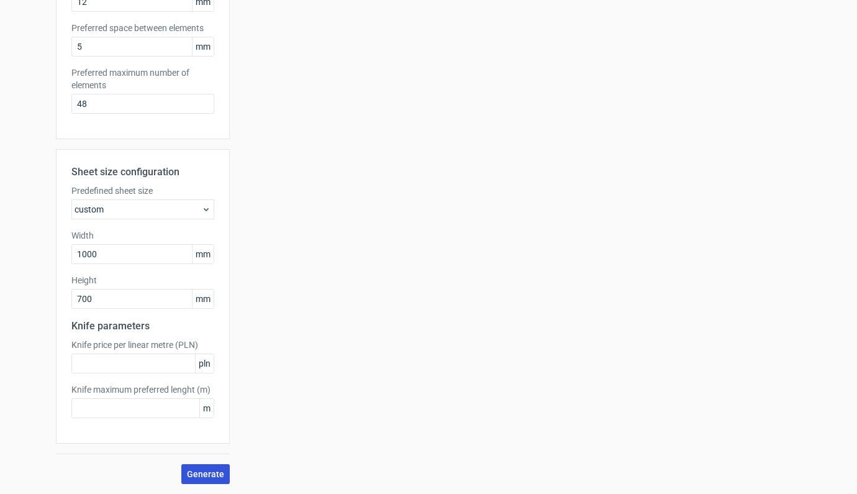
click at [204, 472] on span "Generate" at bounding box center [205, 474] width 37 height 9
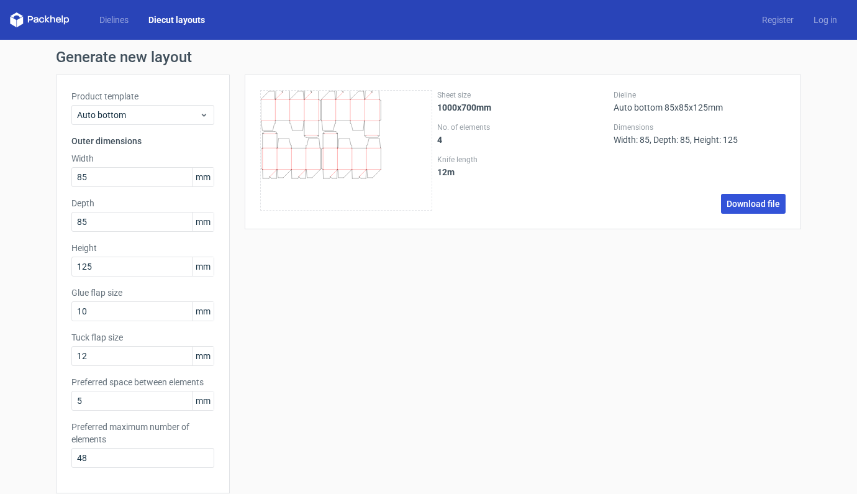
click at [745, 206] on link "Download file" at bounding box center [753, 204] width 65 height 20
